Goal: Task Accomplishment & Management: Manage account settings

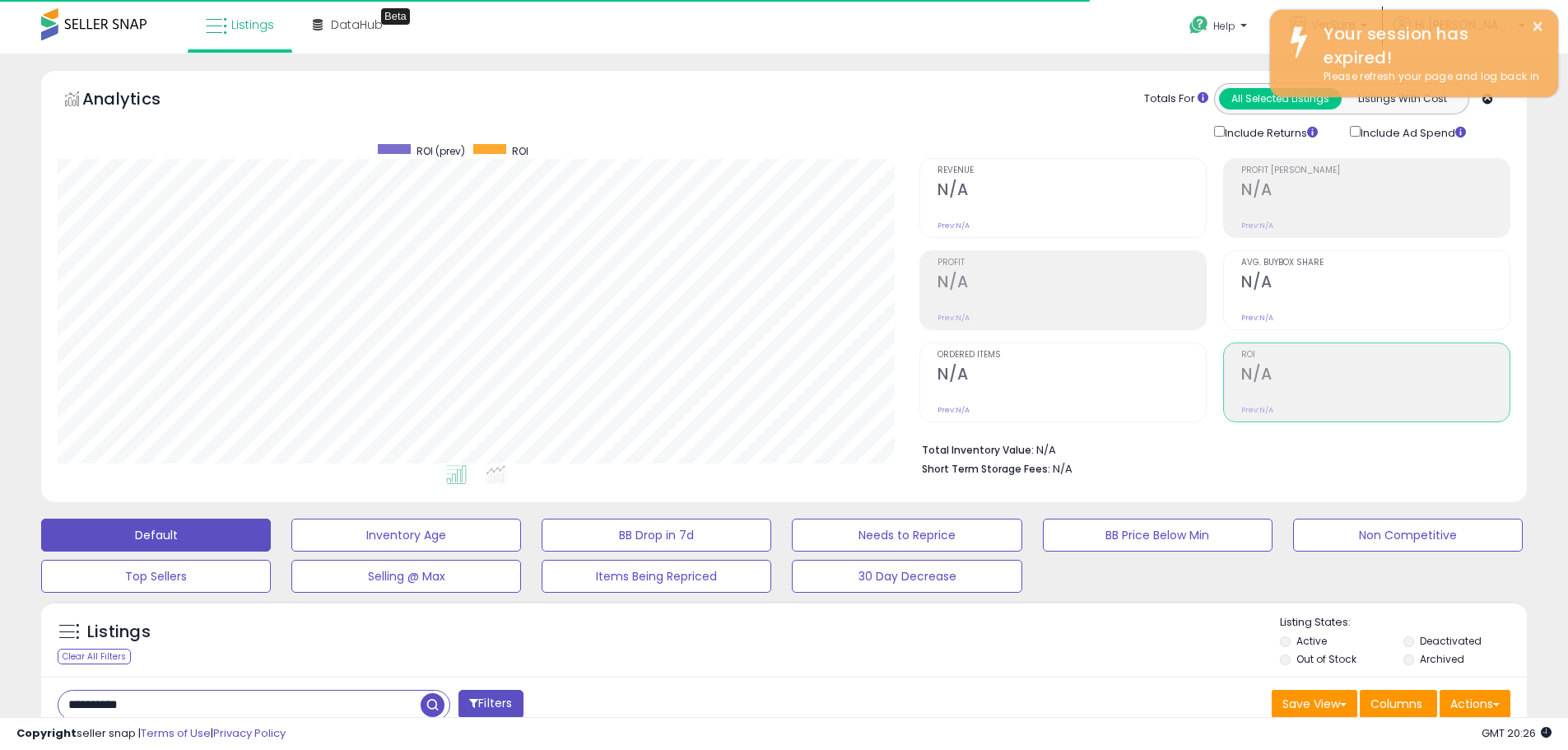
scroll to position [255, 0]
